Goal: Task Accomplishment & Management: Manage account settings

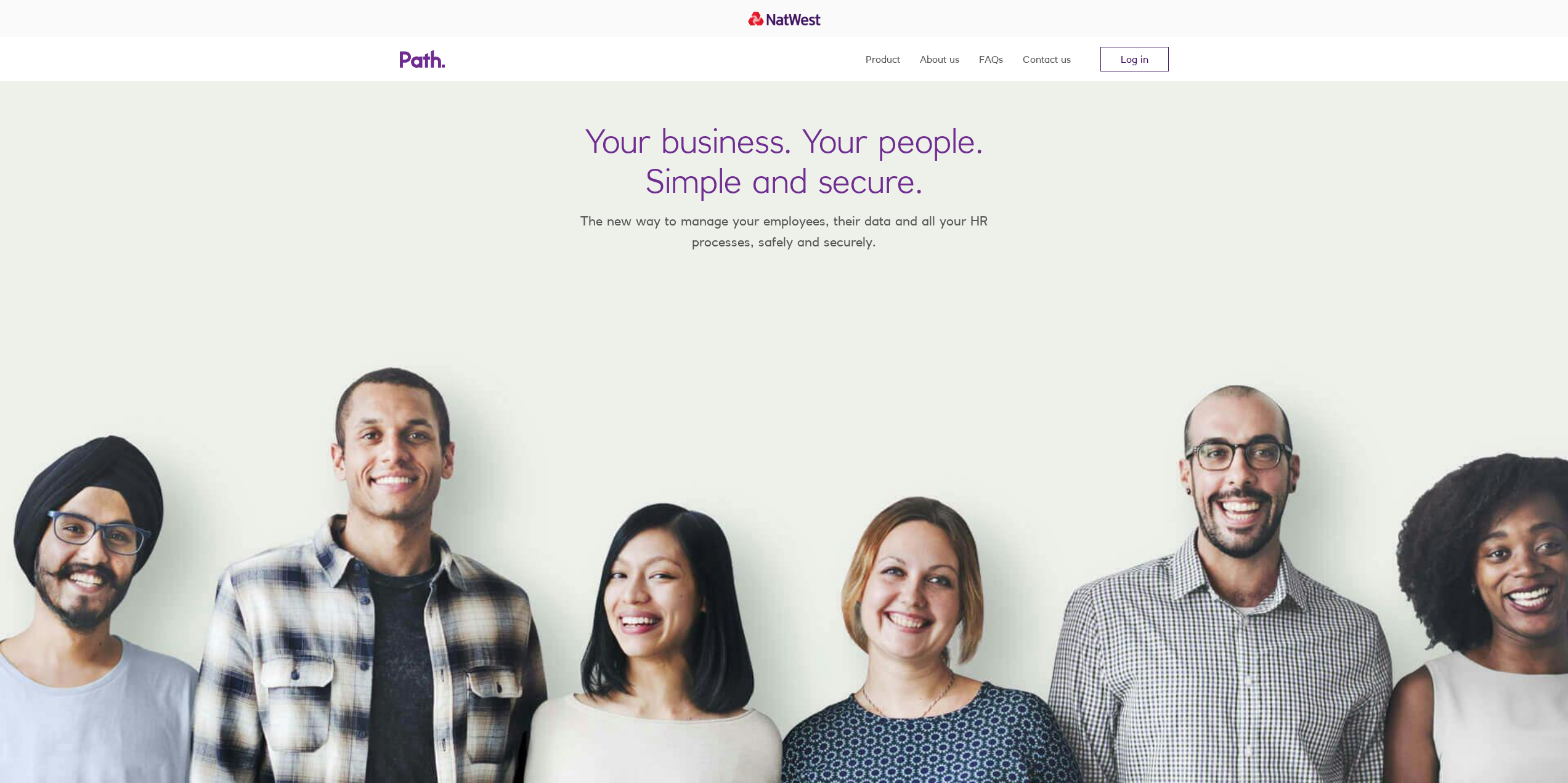
click at [1122, 63] on link "Log in" at bounding box center [1134, 59] width 68 height 25
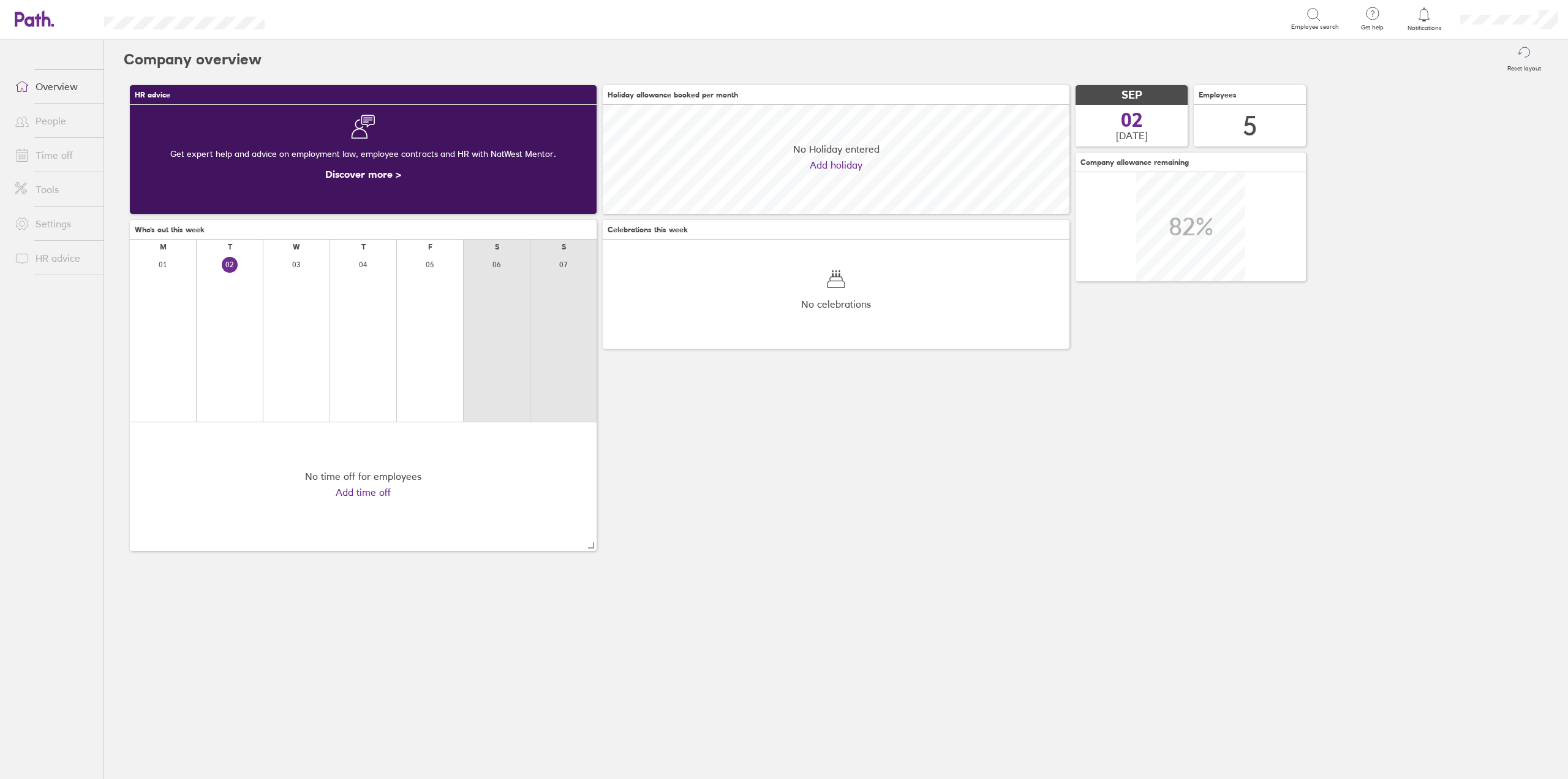
scroll to position [109, 467]
click at [74, 156] on link "Time off" at bounding box center [54, 155] width 98 height 25
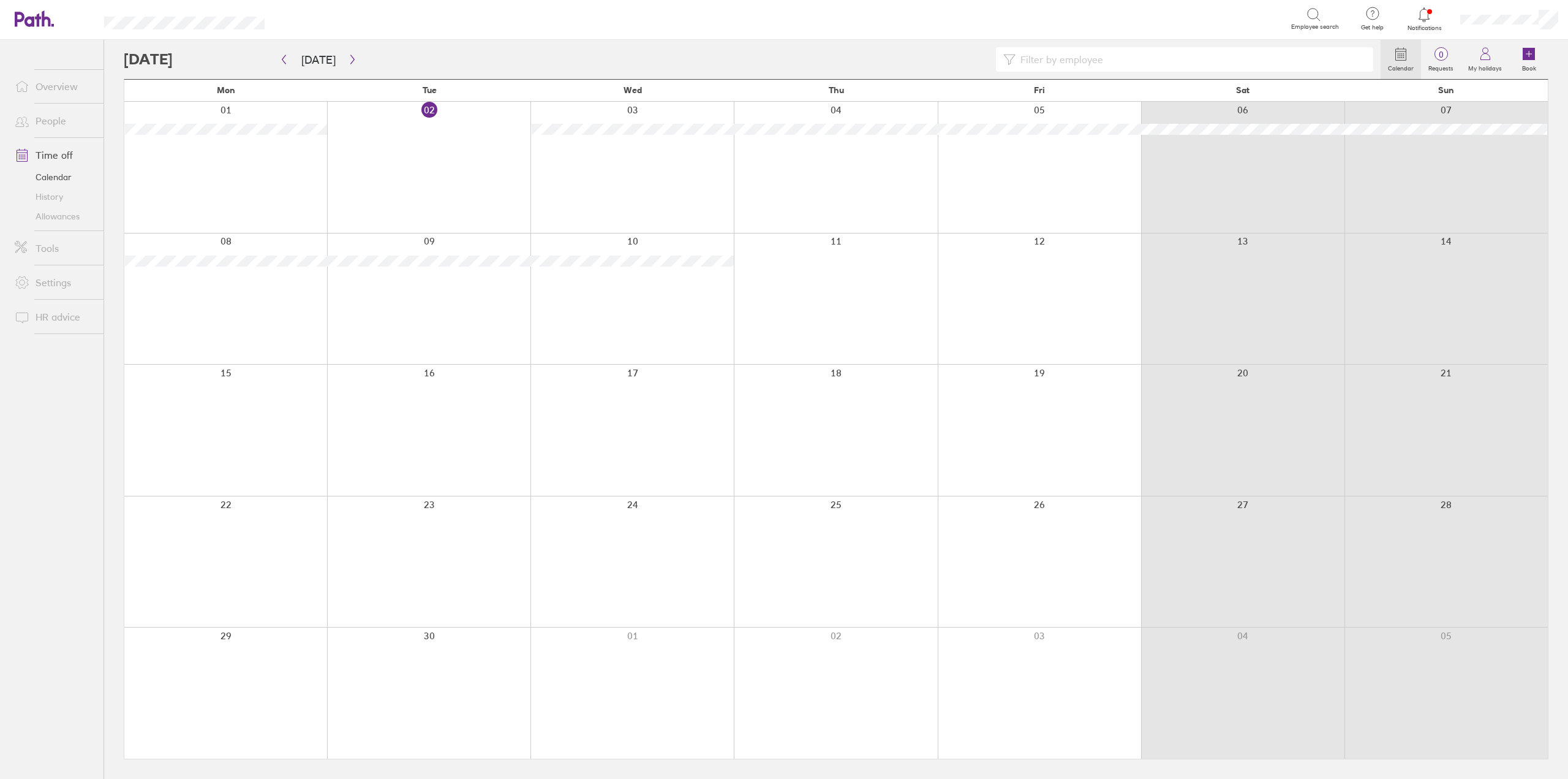
click at [67, 220] on link "Allowances" at bounding box center [54, 217] width 98 height 20
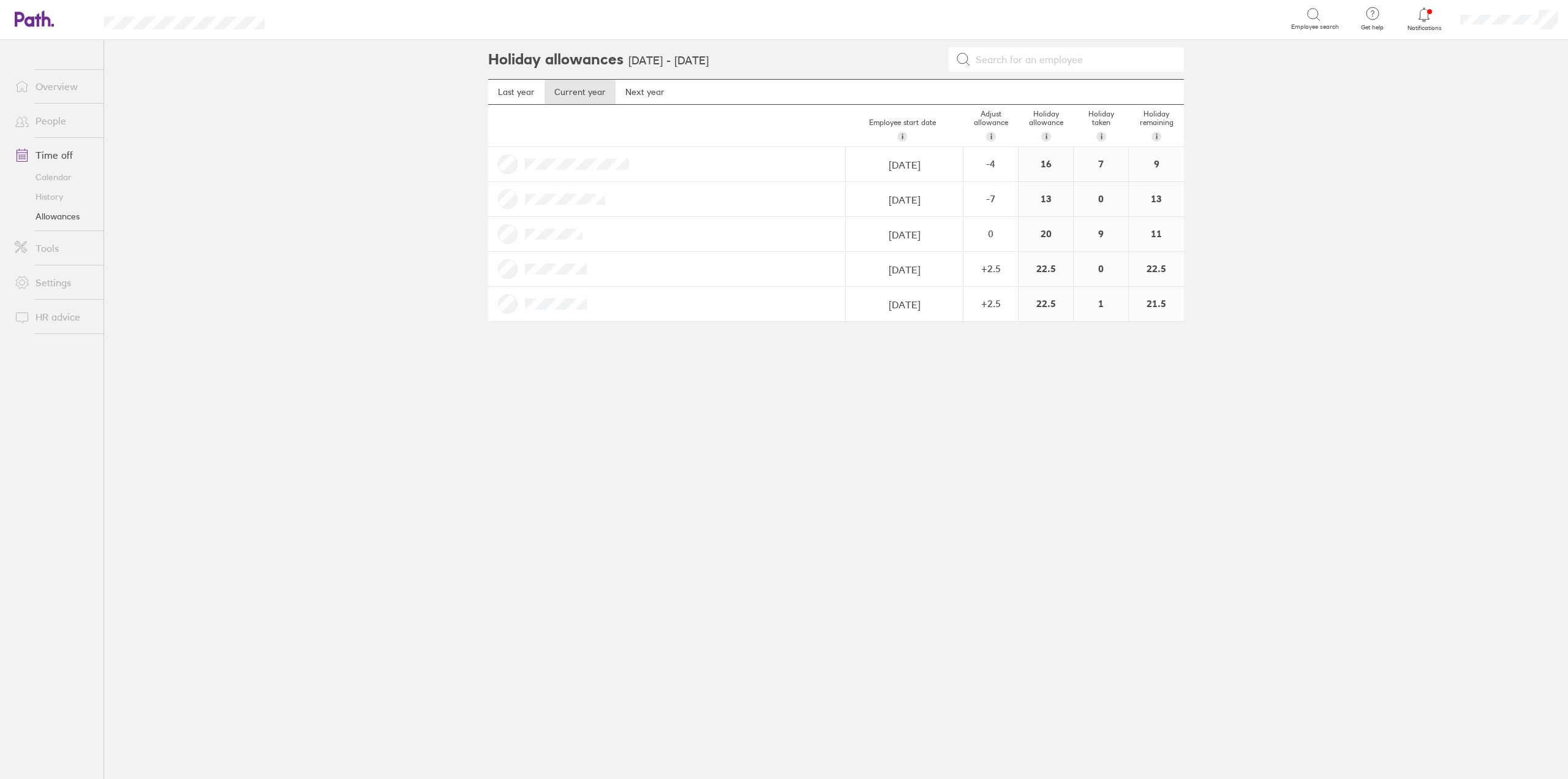
click at [1321, 321] on main "Holiday allowances 1 Sep 2025 - 31 Aug 2026 Last year Current year Next year Em…" at bounding box center [835, 409] width 1463 height 739
click at [57, 196] on link "History" at bounding box center [54, 197] width 98 height 20
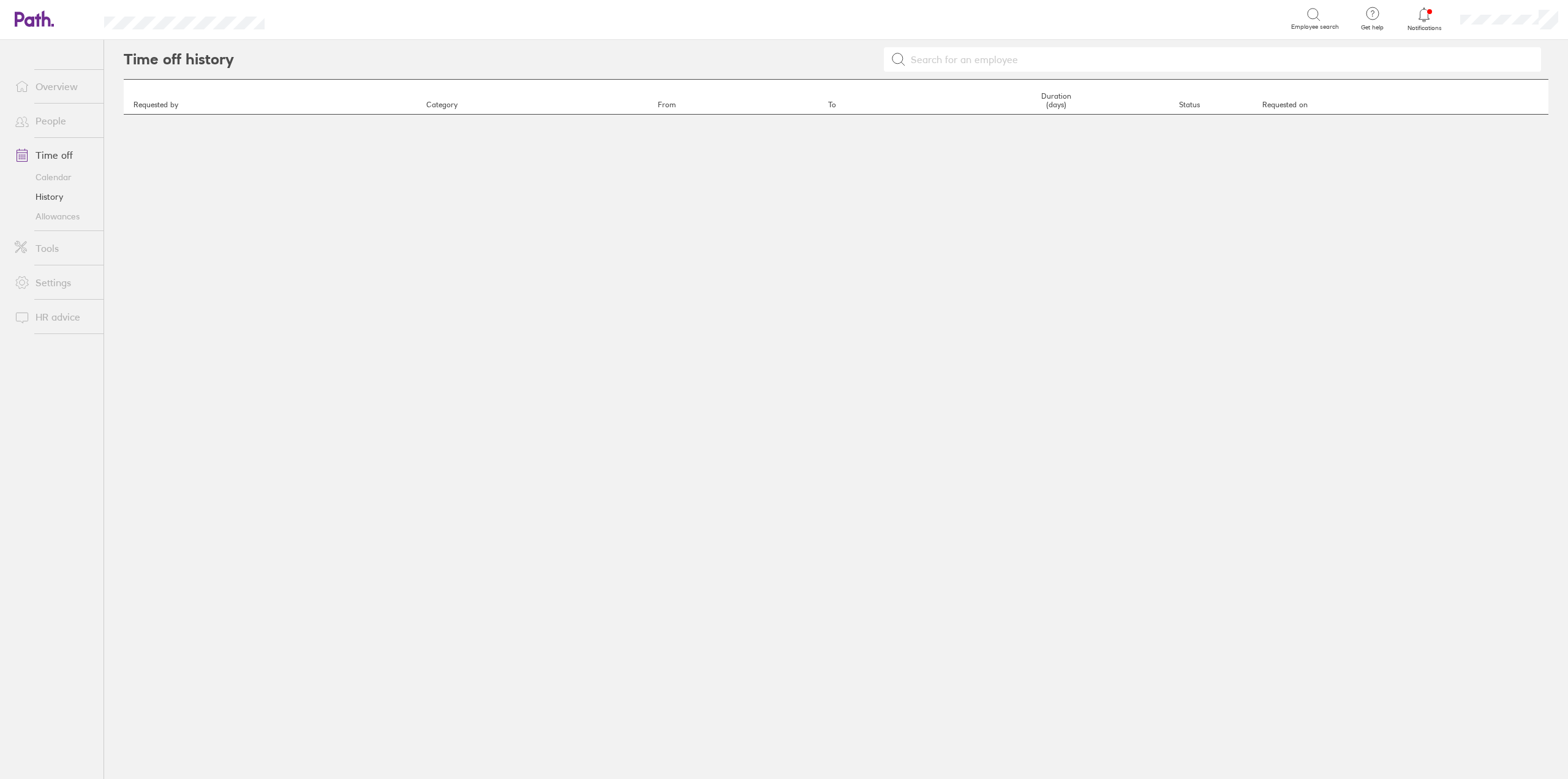
click at [1004, 54] on input at bounding box center [1220, 59] width 628 height 23
type input "suraj"
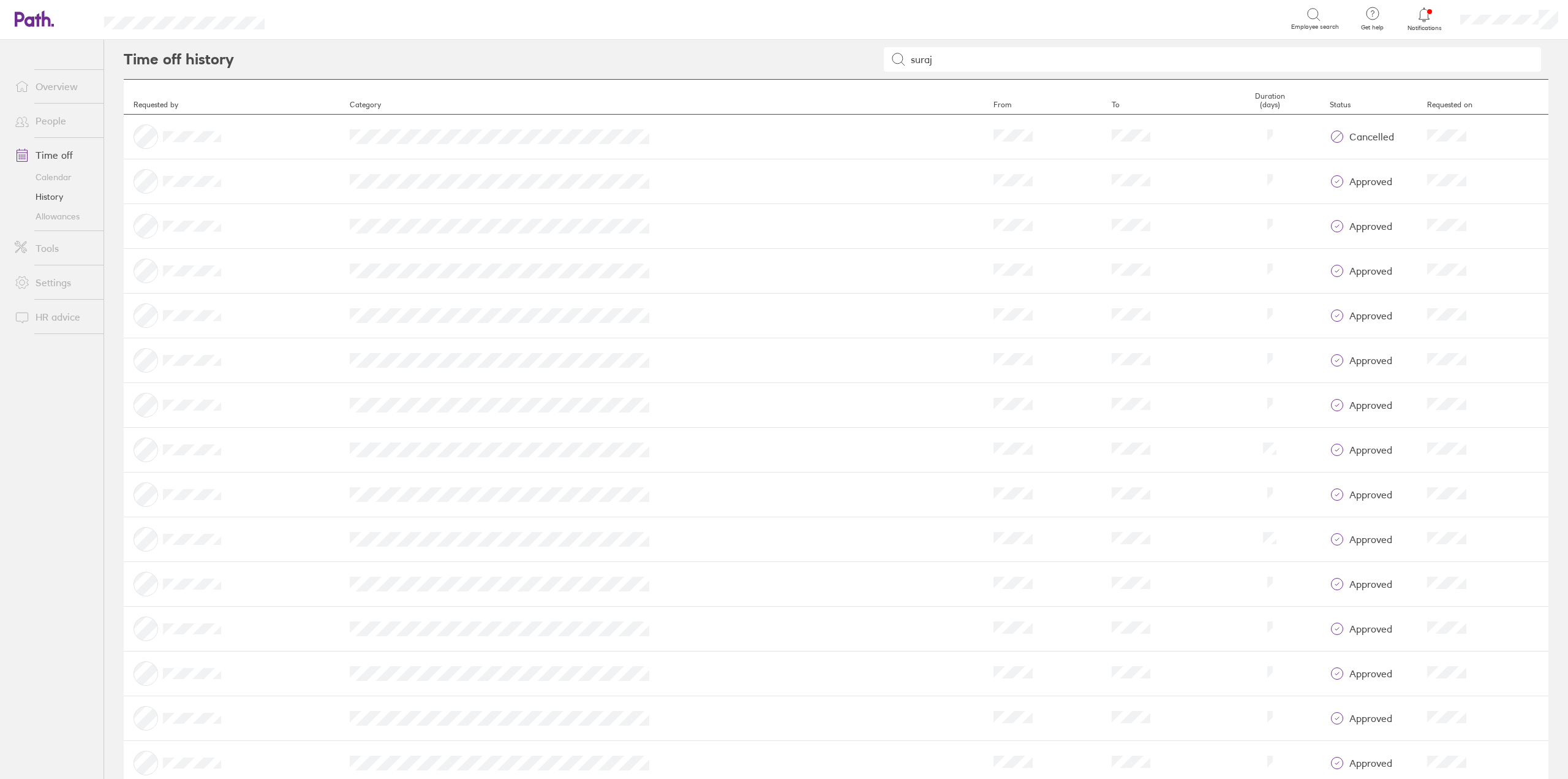
click at [52, 179] on link "Calendar" at bounding box center [54, 177] width 98 height 20
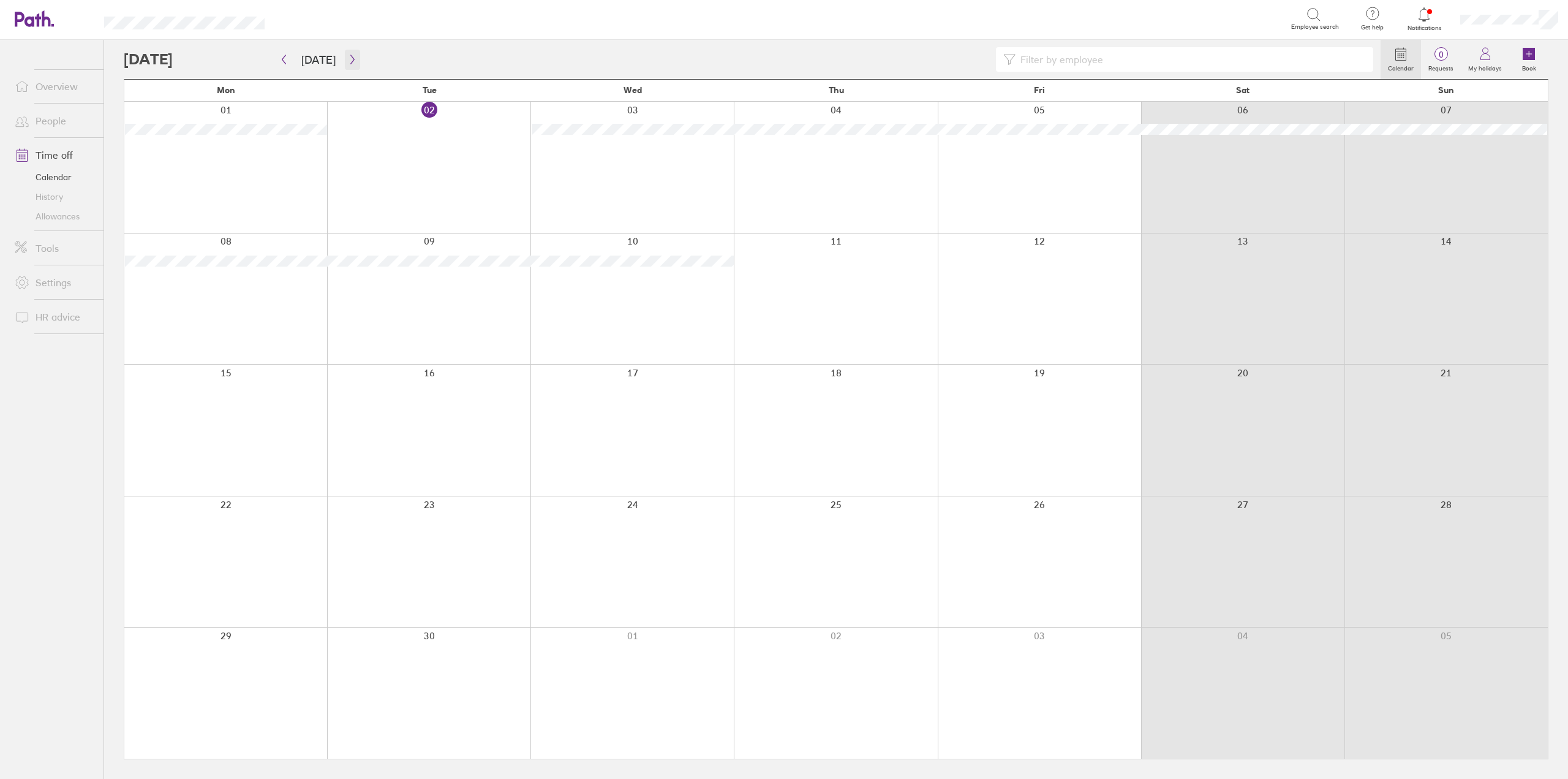
click at [349, 57] on icon "button" at bounding box center [352, 59] width 9 height 10
